Goal: Use online tool/utility: Utilize a website feature to perform a specific function

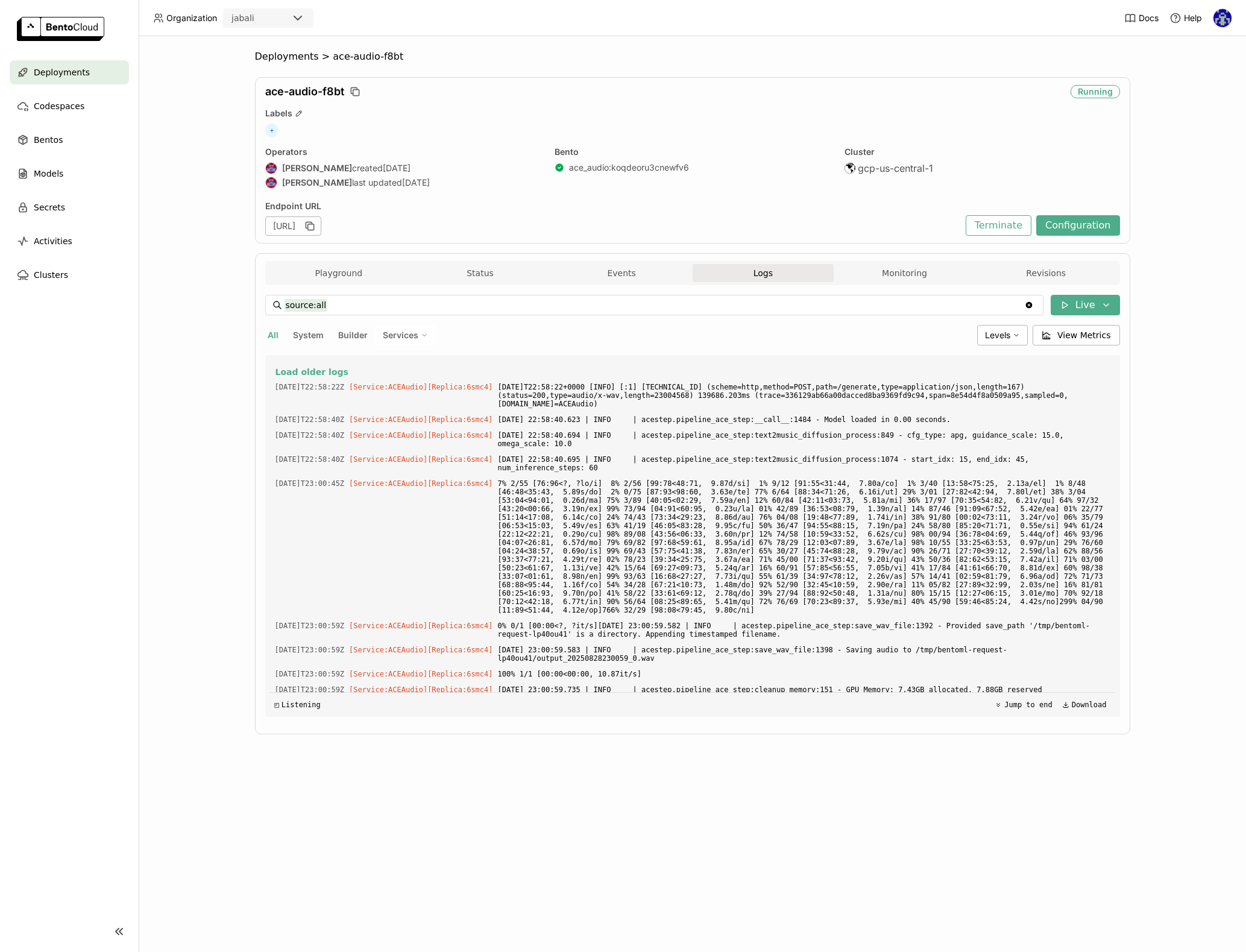
scroll to position [3313, 0]
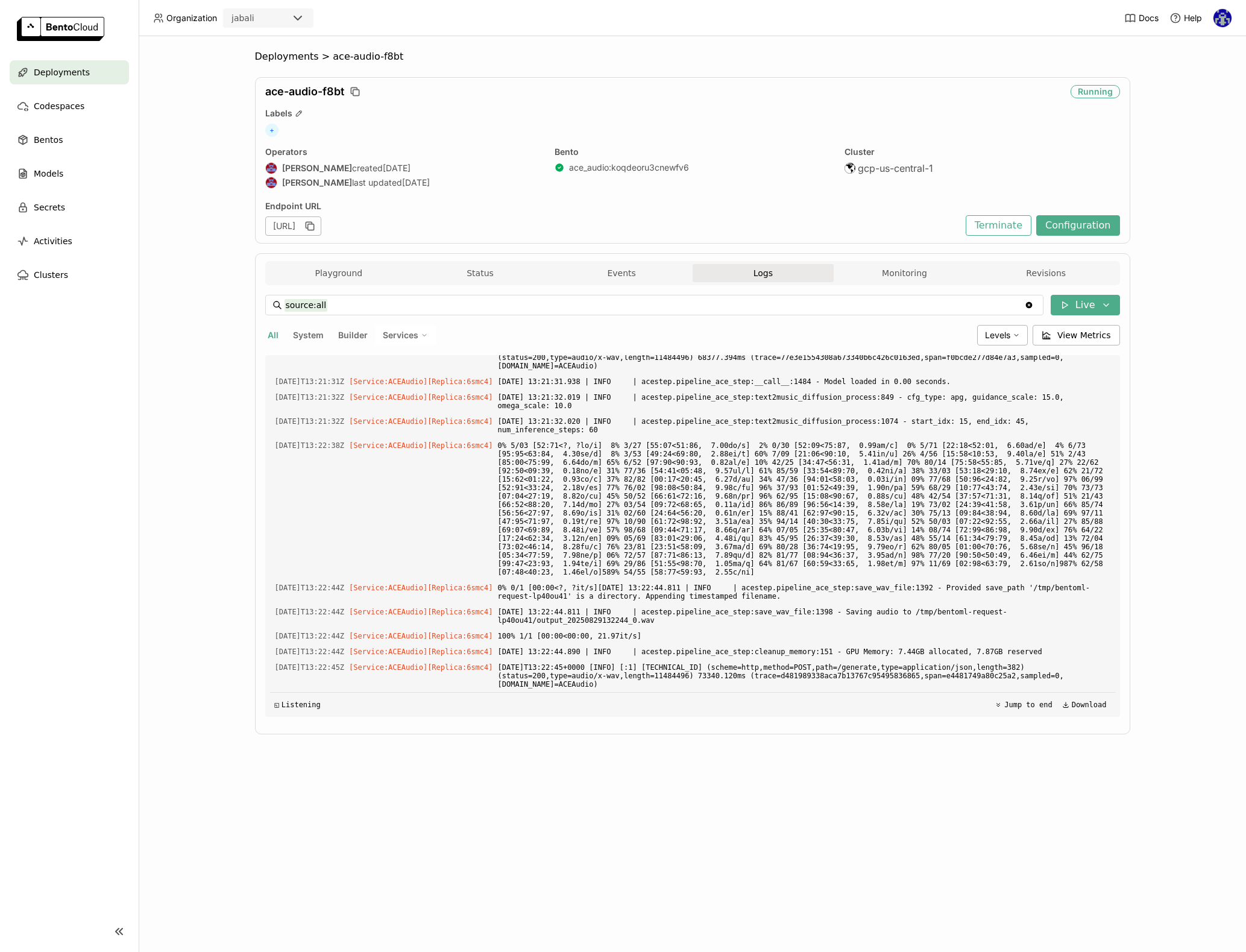
click at [195, 213] on div "Deployments > ace-audio-f8bt ace-audio-f8bt Running Labels + Operators [PERSON_…" at bounding box center [691, 494] width 1107 height 916
click at [190, 96] on div "Deployments > ace-audio-f8bt ace-audio-f8bt Running Labels + Operators [PERSON_…" at bounding box center [691, 494] width 1107 height 916
click at [290, 56] on span "Deployments" at bounding box center [286, 57] width 64 height 12
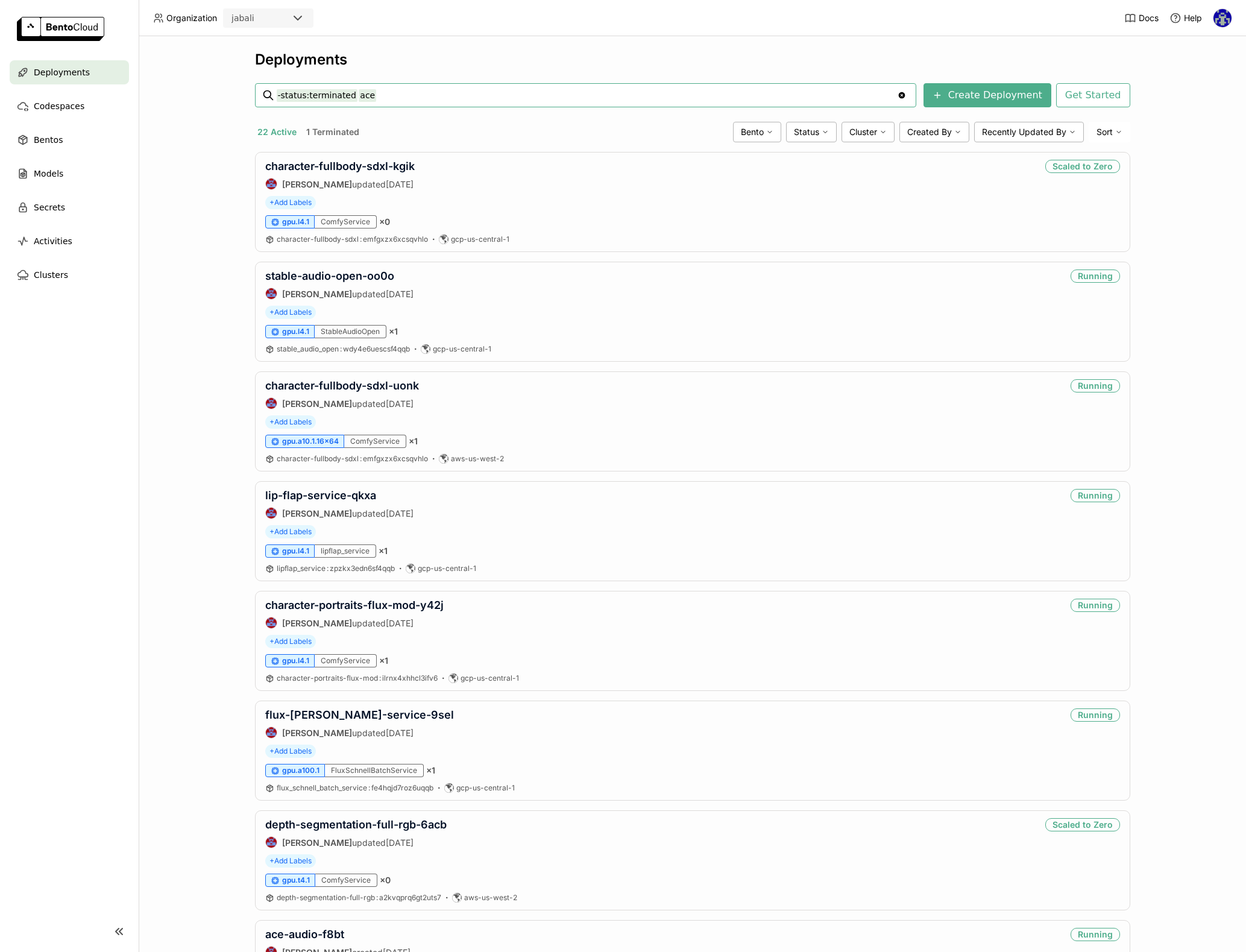
type input "-status:terminated ace"
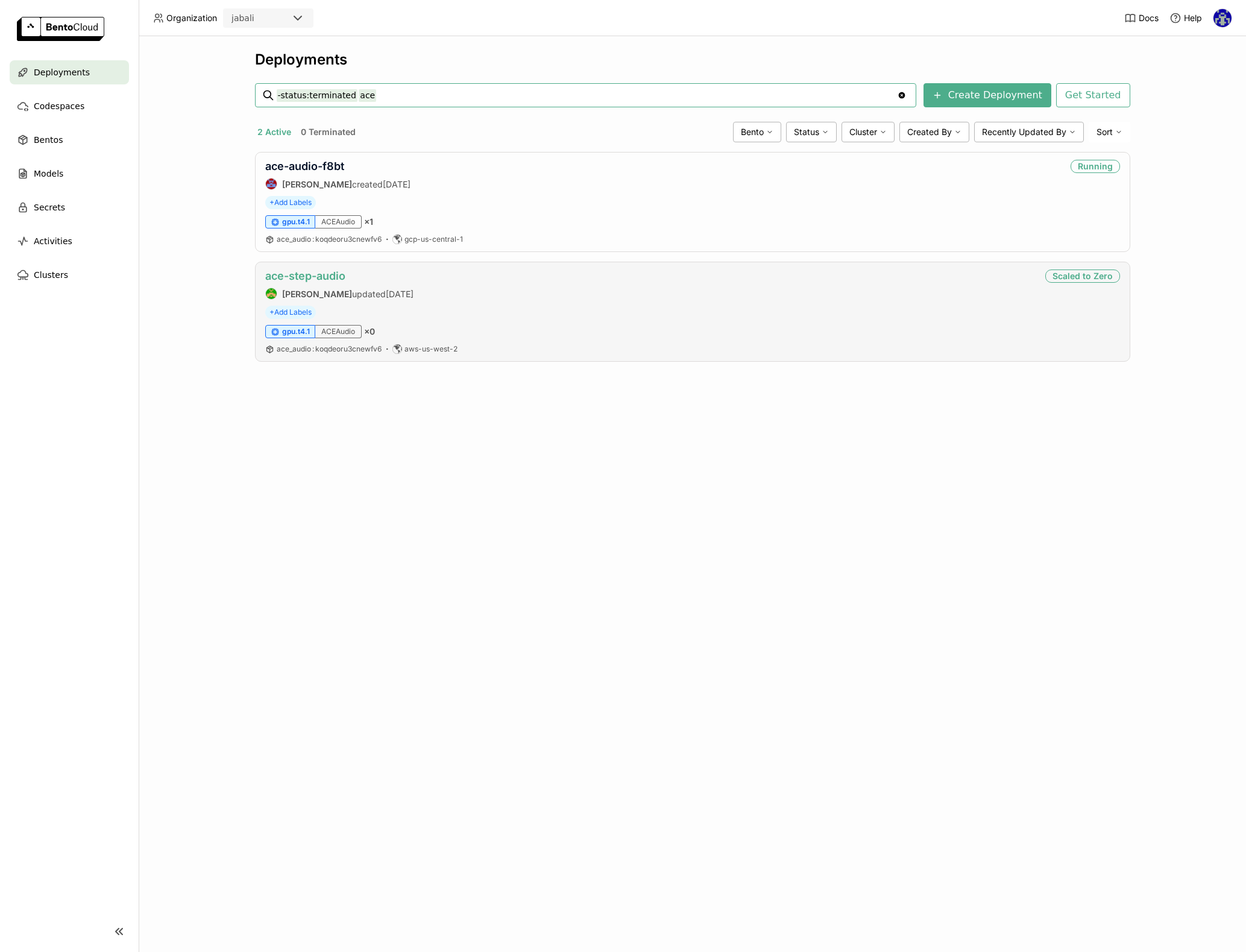
click at [293, 276] on link "ace-step-audio" at bounding box center [305, 276] width 80 height 13
click at [303, 165] on link "ace-audio-f8bt" at bounding box center [304, 166] width 79 height 13
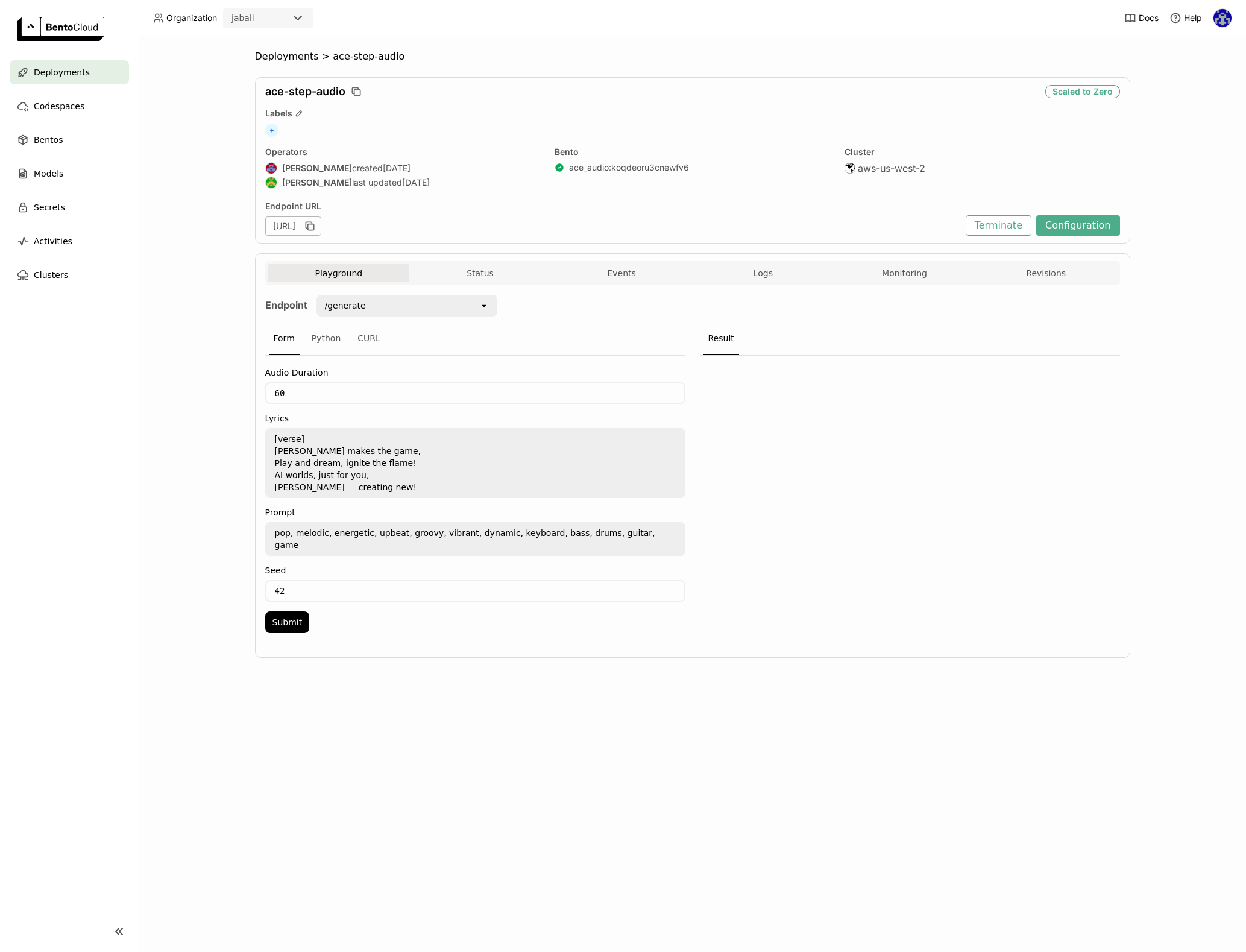
click at [344, 305] on div "/generate" at bounding box center [345, 306] width 41 height 12
click at [227, 324] on div "Deployments > ace-step-audio ace-step-audio Scaled to Zero Labels + Operators J…" at bounding box center [691, 494] width 1107 height 916
click at [361, 336] on div "CURL" at bounding box center [369, 338] width 32 height 32
click at [333, 305] on div "/generate" at bounding box center [345, 306] width 41 height 12
click at [228, 309] on div "Deployments > ace-audio-f8bt ace-audio-f8bt Running Labels + Operators [PERSON_…" at bounding box center [691, 494] width 1107 height 916
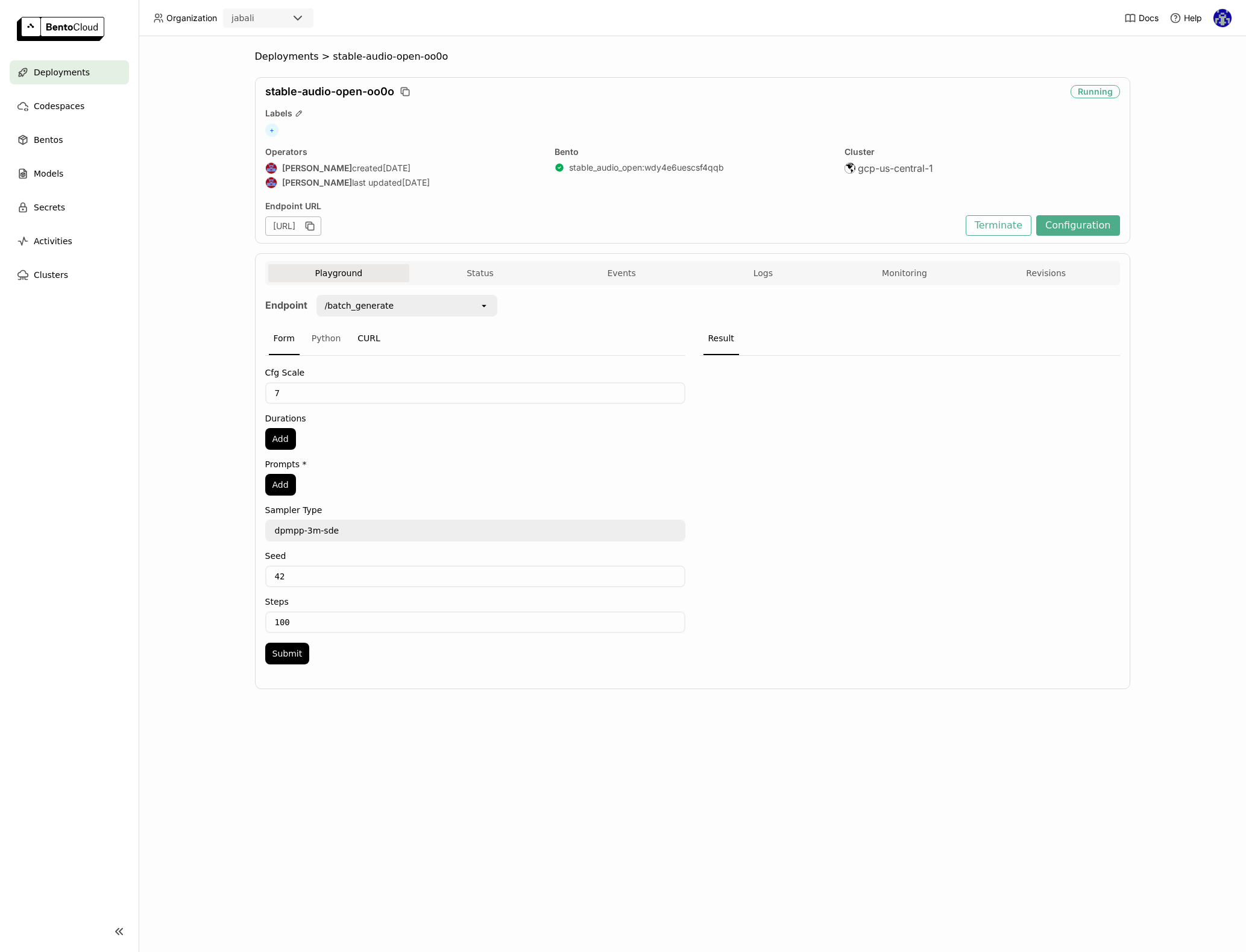
click at [358, 335] on div "CURL" at bounding box center [369, 338] width 32 height 32
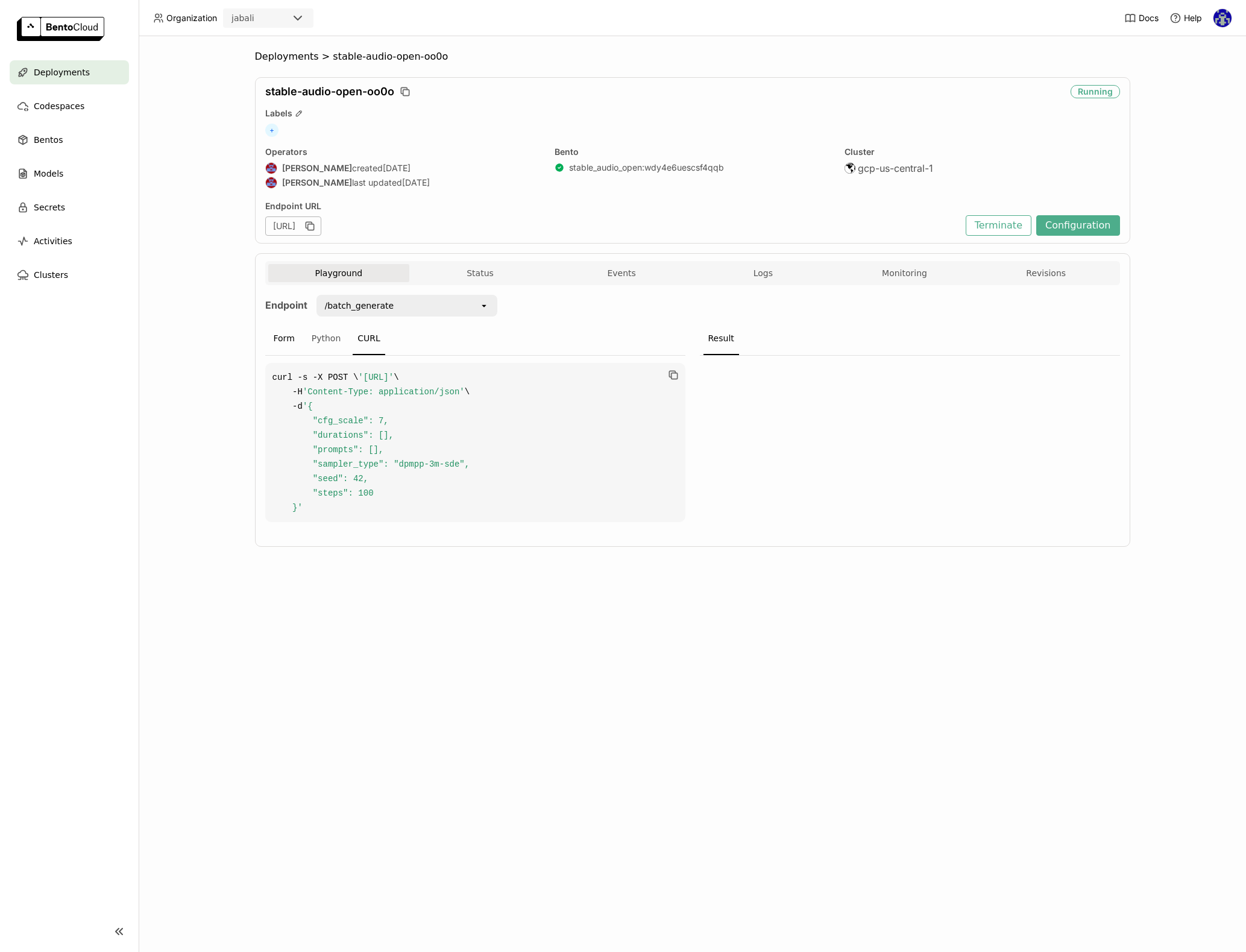
click at [297, 342] on div "Form" at bounding box center [283, 338] width 30 height 32
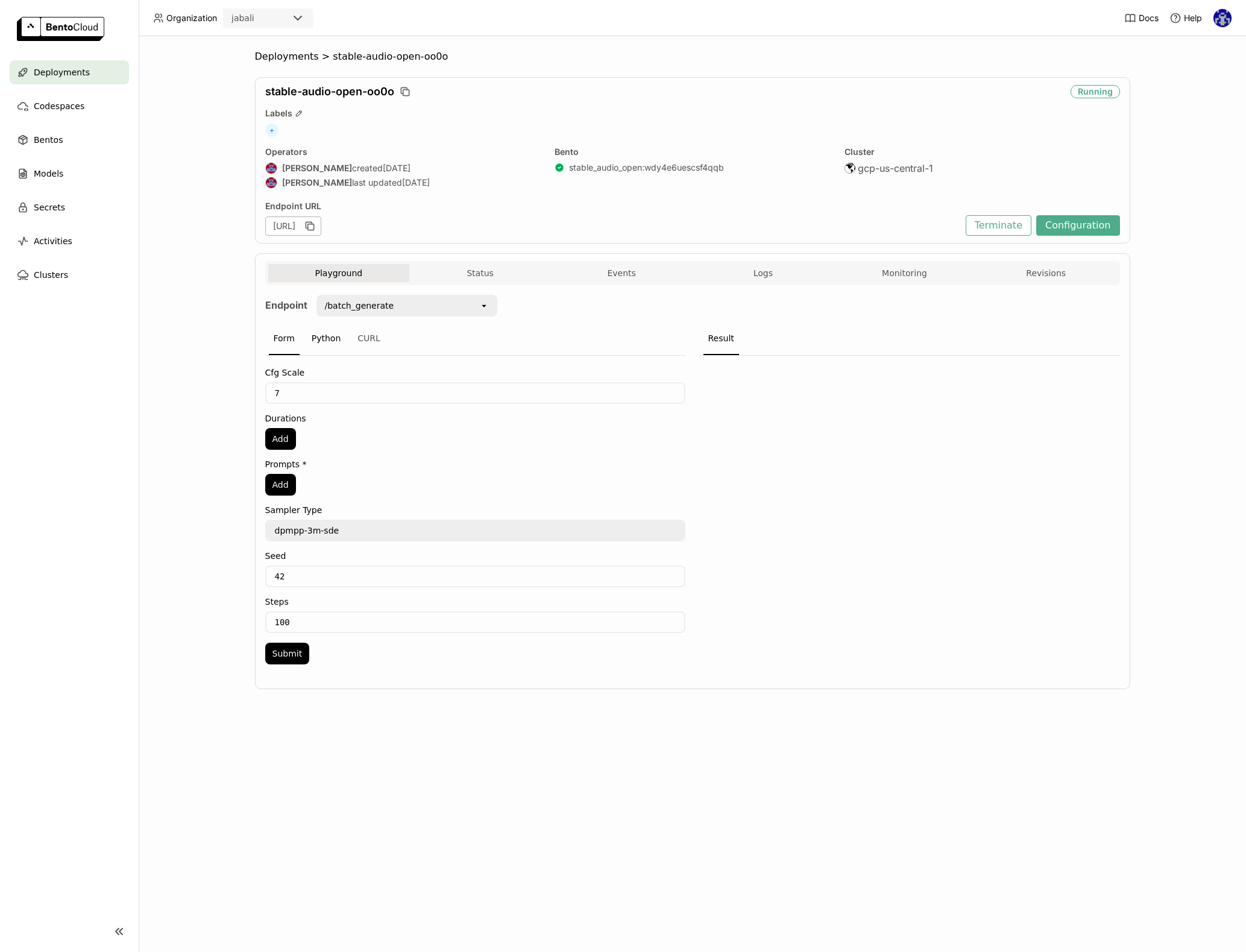
click at [324, 342] on div "Python" at bounding box center [326, 338] width 39 height 32
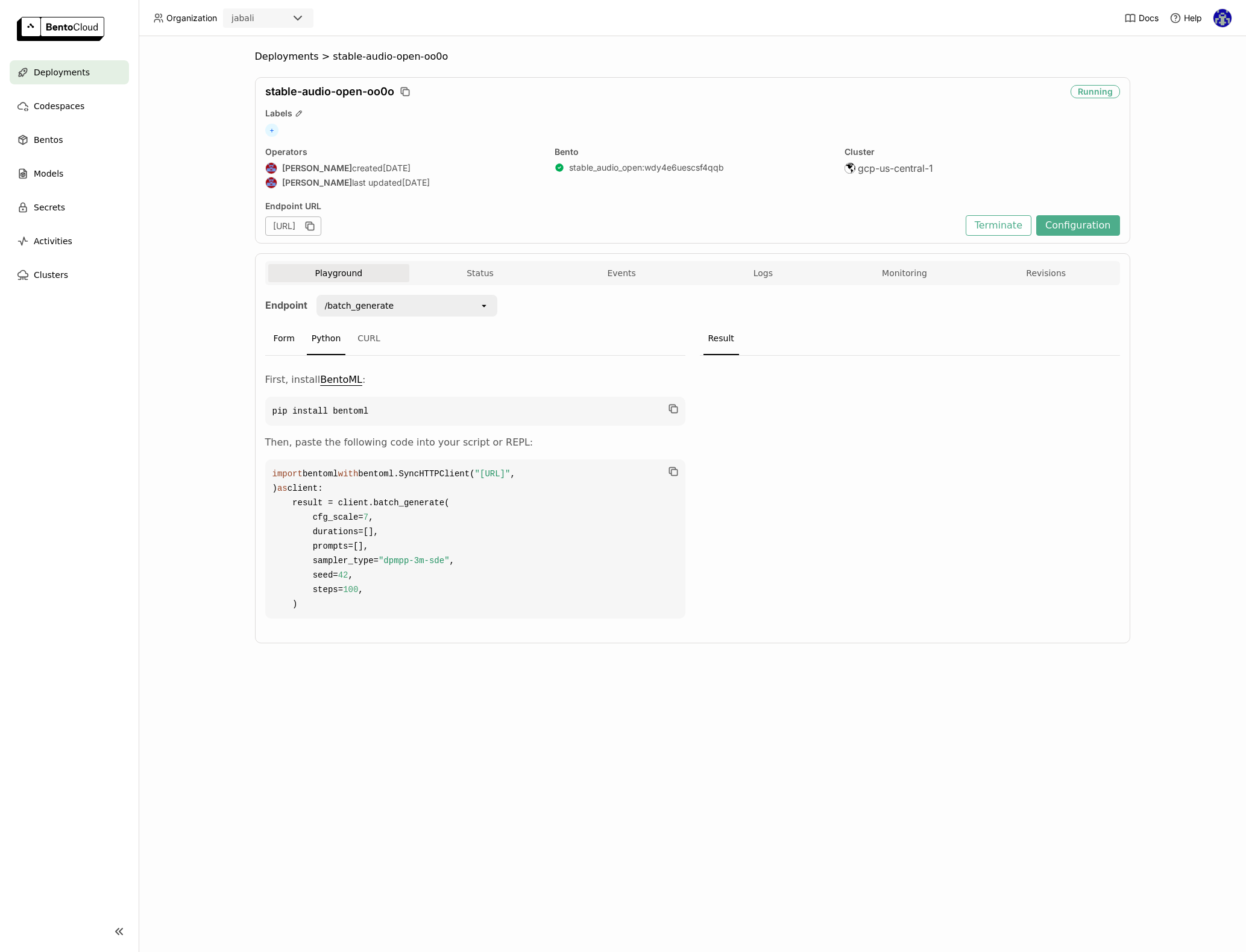
click at [296, 338] on div "Form" at bounding box center [283, 338] width 30 height 32
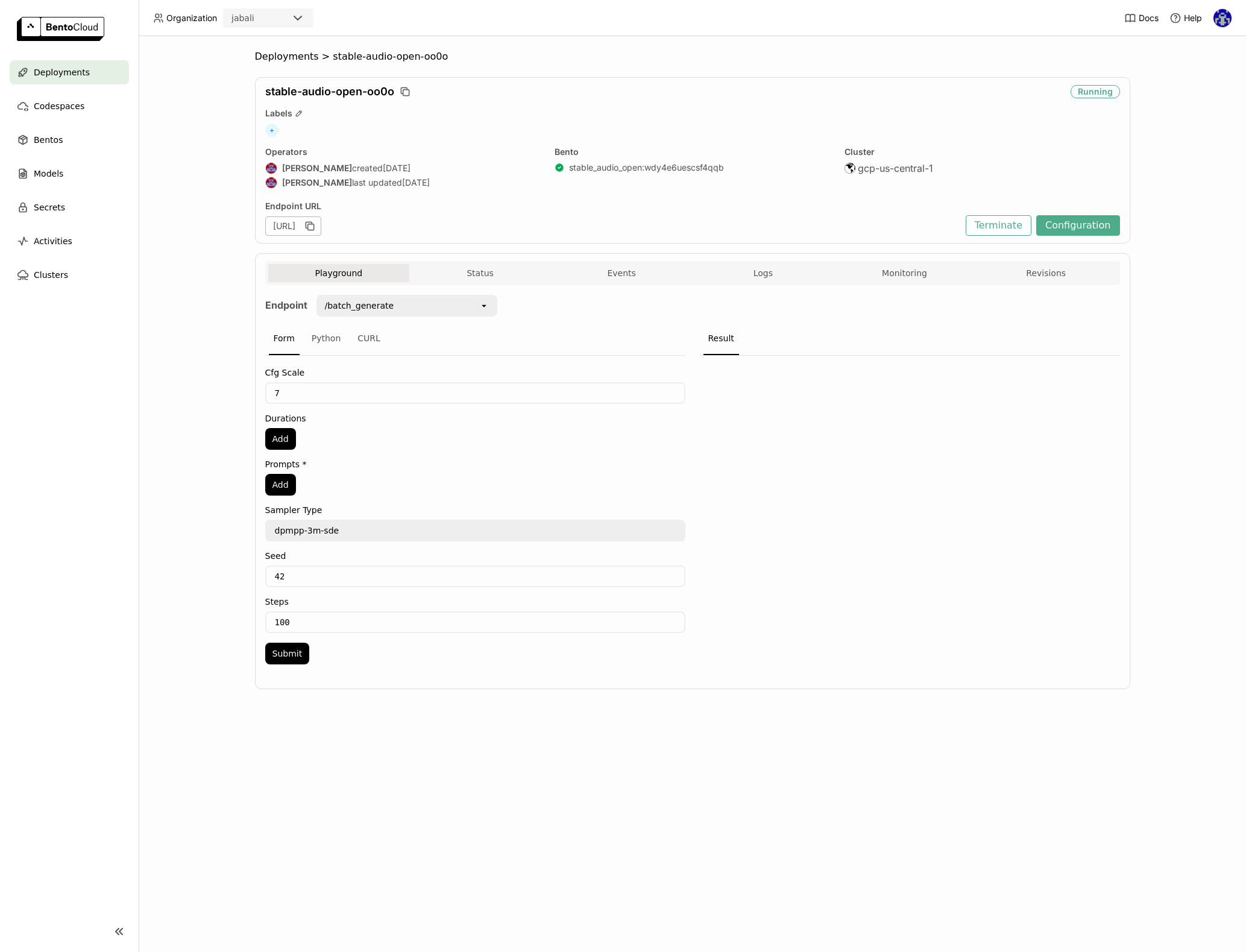
click at [359, 305] on div "/batch_generate" at bounding box center [359, 306] width 70 height 12
click at [352, 351] on div "/generate_sound_effect" at bounding box center [406, 354] width 162 height 12
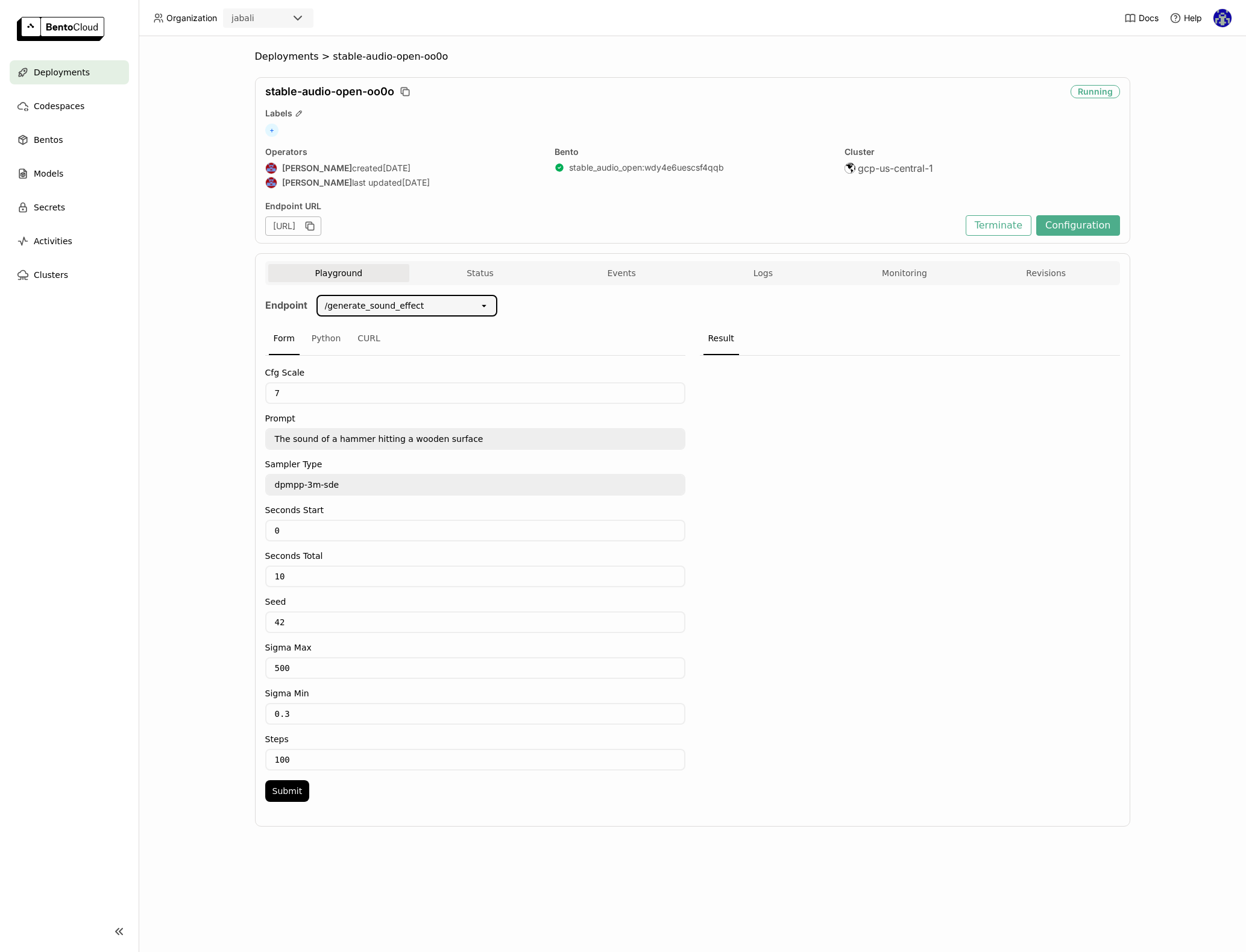
click at [374, 627] on input "42" at bounding box center [475, 623] width 418 height 20
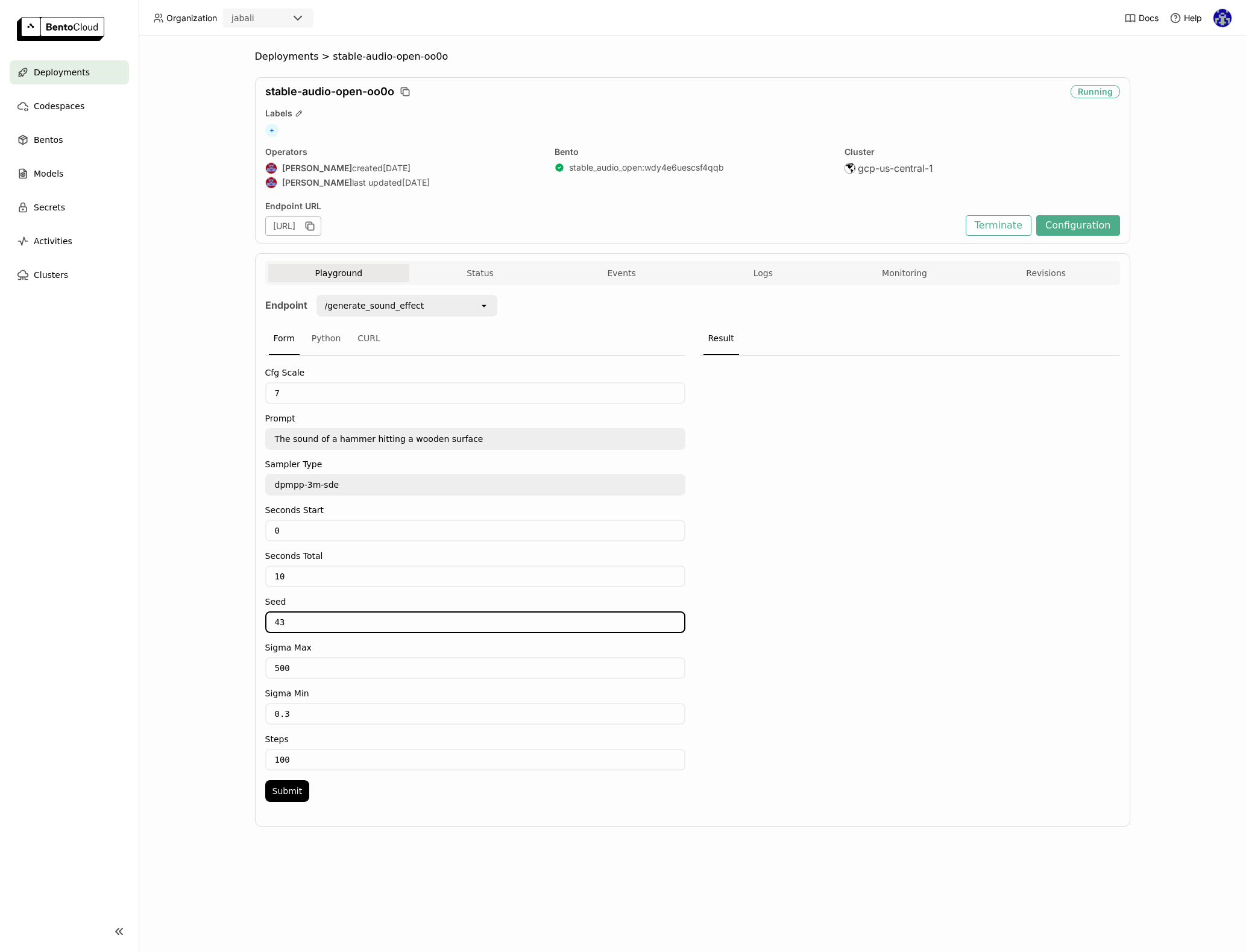
type input "42"
click at [213, 578] on div "Deployments > stable-audio-open-oo0o stable-audio-open-oo0o Running Labels + Op…" at bounding box center [691, 494] width 1107 height 916
click at [363, 342] on div "CURL" at bounding box center [369, 338] width 32 height 32
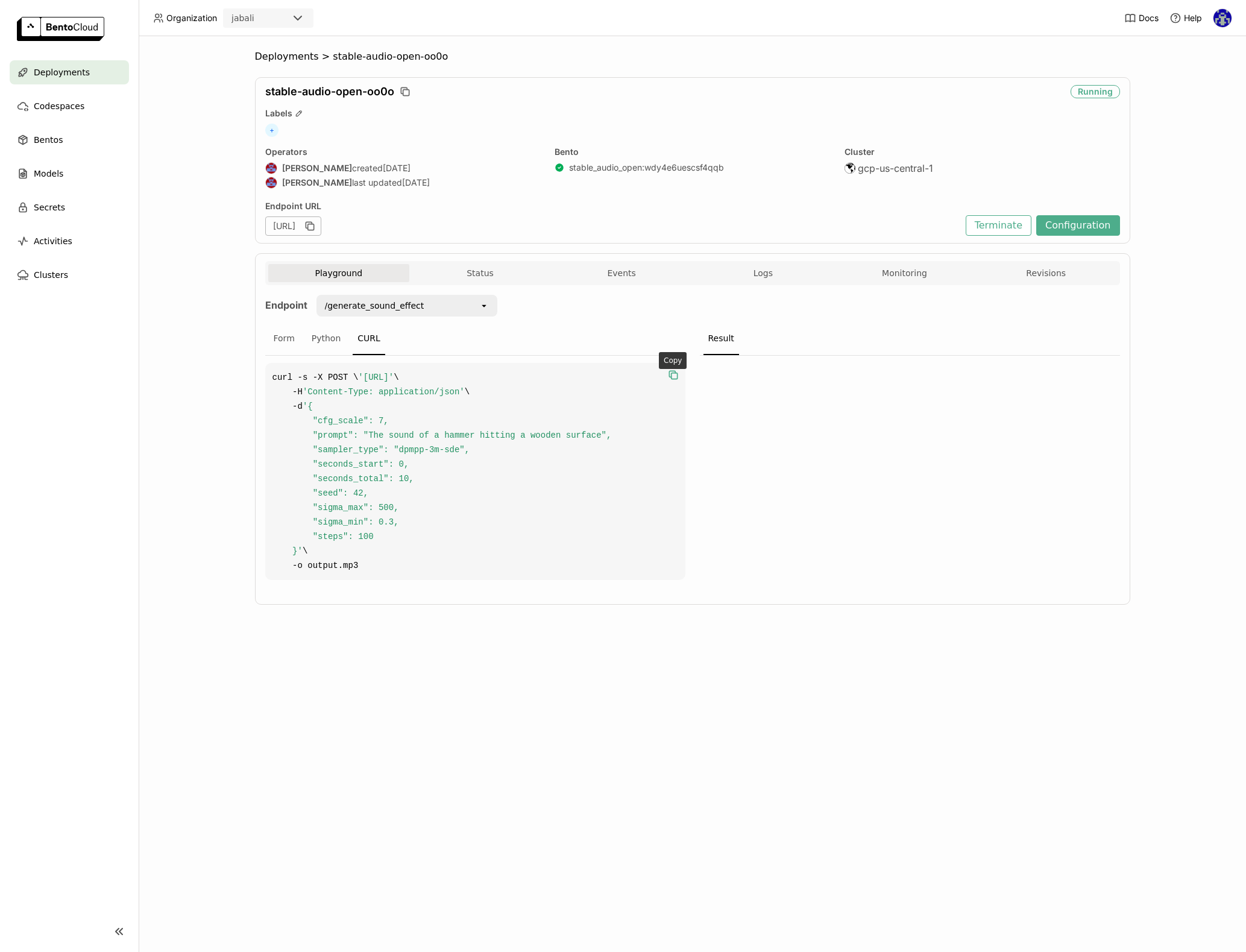
click at [673, 376] on icon "button" at bounding box center [673, 375] width 12 height 12
click at [199, 385] on div "Deployments > stable-audio-open-oo0o stable-audio-open-oo0o Running Labels + Op…" at bounding box center [691, 494] width 1107 height 916
